Goal: Information Seeking & Learning: Learn about a topic

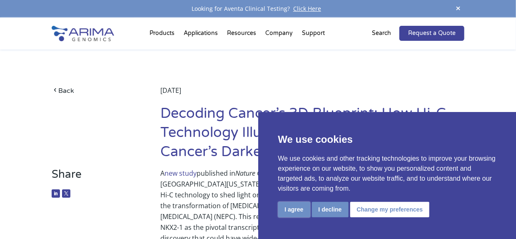
click at [298, 209] on button "I agree" at bounding box center [294, 209] width 32 height 15
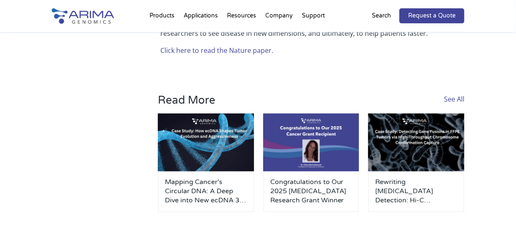
scroll to position [529, 0]
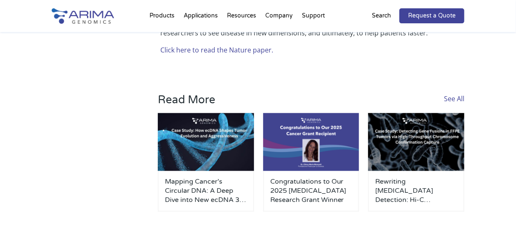
click at [213, 55] on link "Click here to read the Nature paper." at bounding box center [216, 50] width 113 height 9
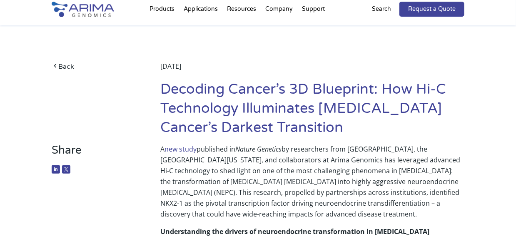
scroll to position [0, 0]
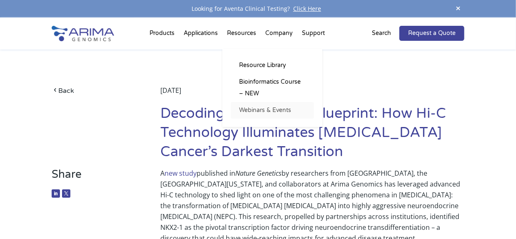
click at [264, 110] on link "Webinars & Events" at bounding box center [272, 110] width 83 height 17
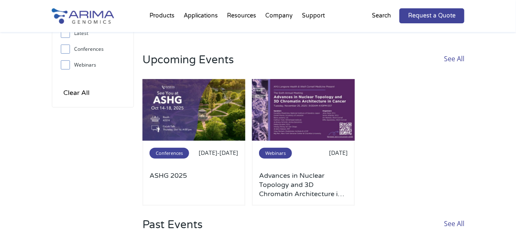
scroll to position [87, 0]
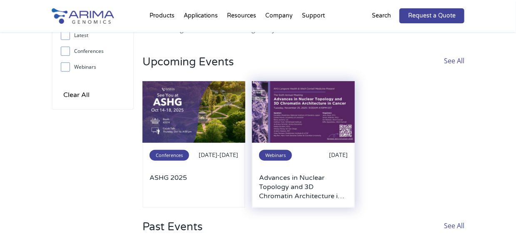
click at [309, 186] on h3 "Advances in Nuclear Topology and 3D Chromatin Architecture in [MEDICAL_DATA]" at bounding box center [303, 186] width 89 height 27
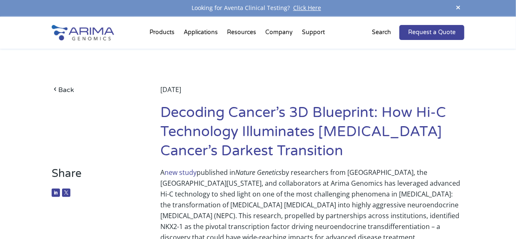
scroll to position [0, 0]
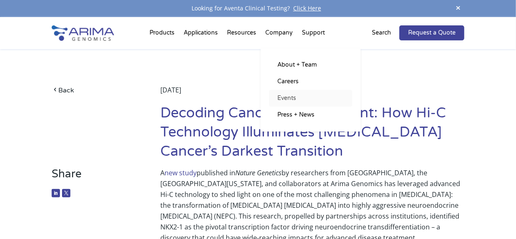
click at [287, 100] on link "Events" at bounding box center [310, 98] width 83 height 17
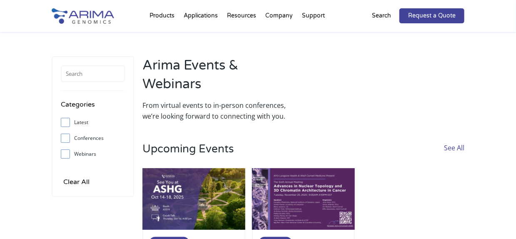
click at [66, 137] on input "Conferences" at bounding box center [64, 137] width 5 height 5
checkbox input "true"
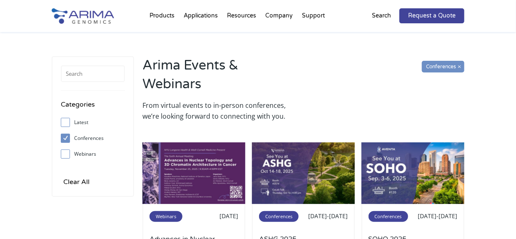
click at [65, 124] on input "Latest" at bounding box center [64, 122] width 5 height 5
checkbox input "true"
click at [63, 156] on input "Webinars" at bounding box center [64, 153] width 5 height 5
checkbox input "true"
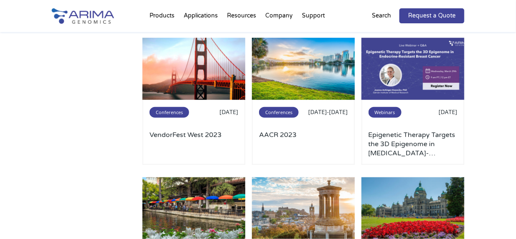
scroll to position [2612, 0]
